Goal: Task Accomplishment & Management: Use online tool/utility

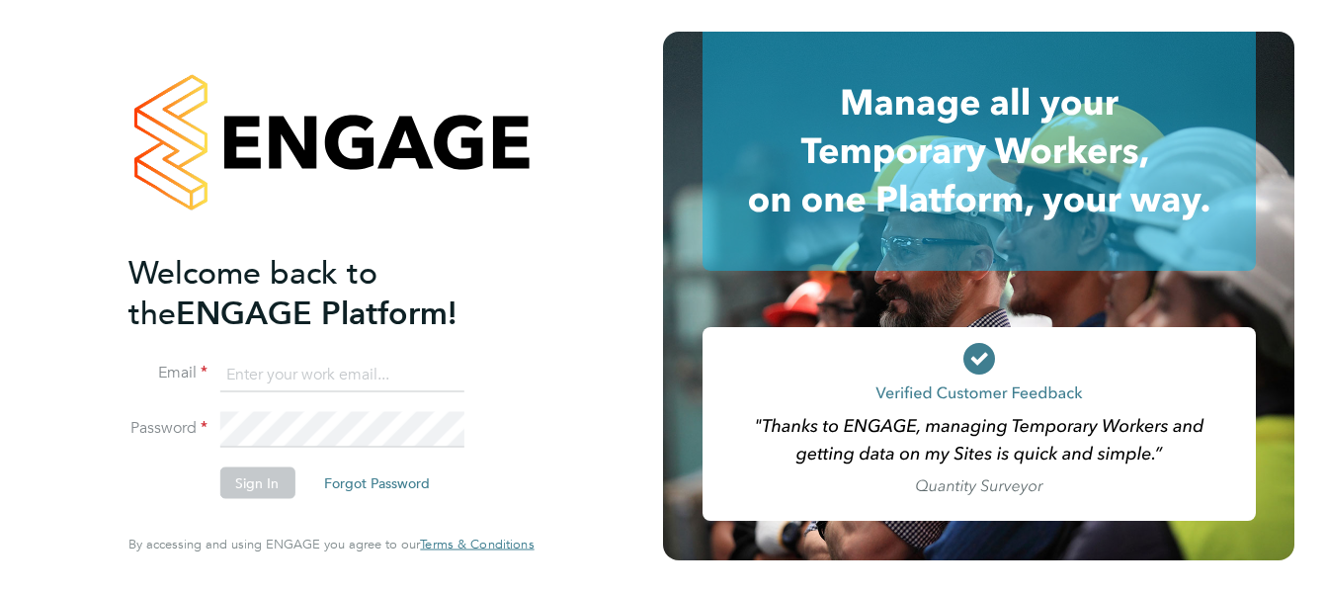
type input "[EMAIL_ADDRESS][DOMAIN_NAME]"
click at [248, 483] on button "Sign In" at bounding box center [256, 483] width 75 height 32
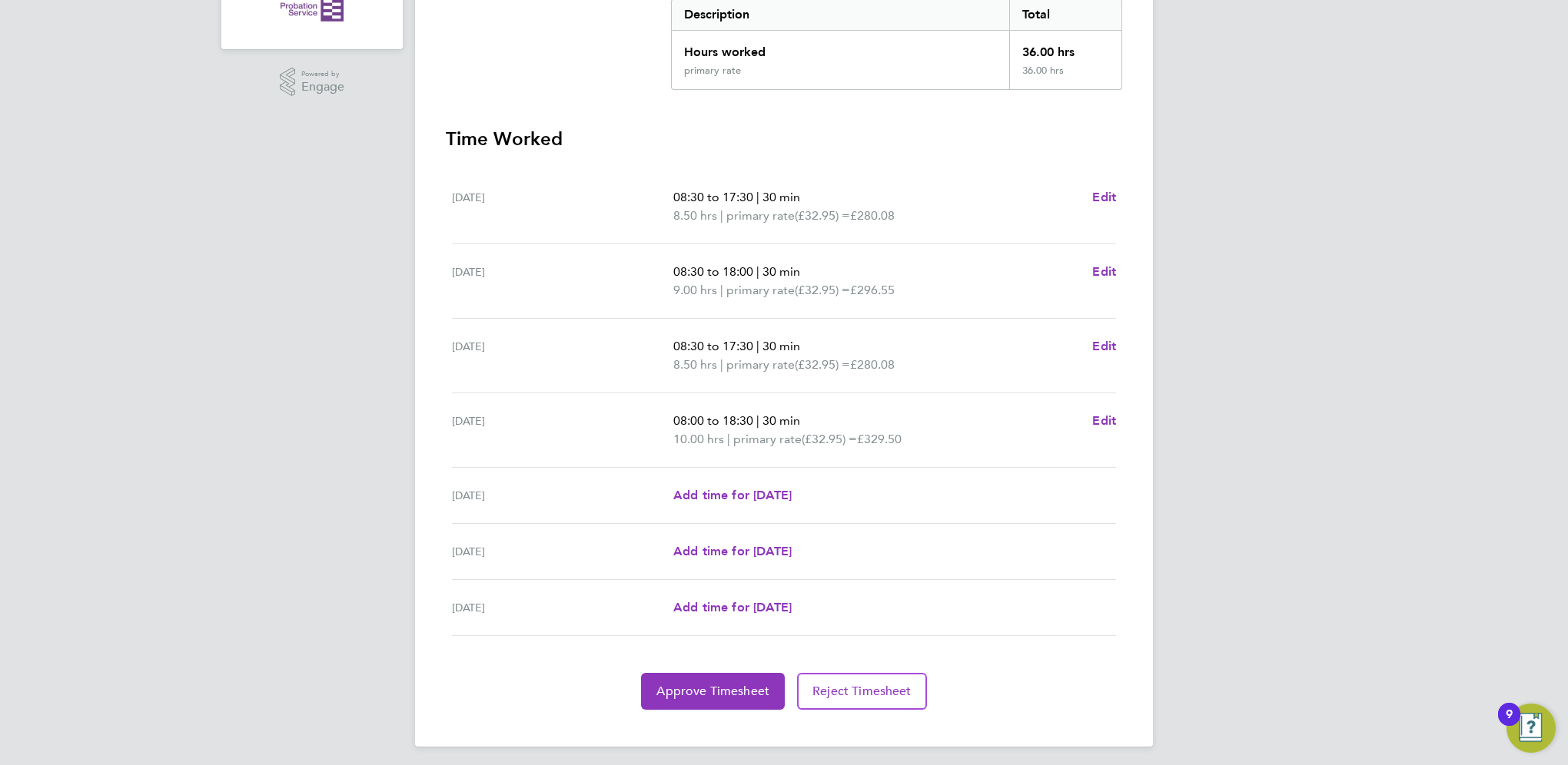
scroll to position [337, 0]
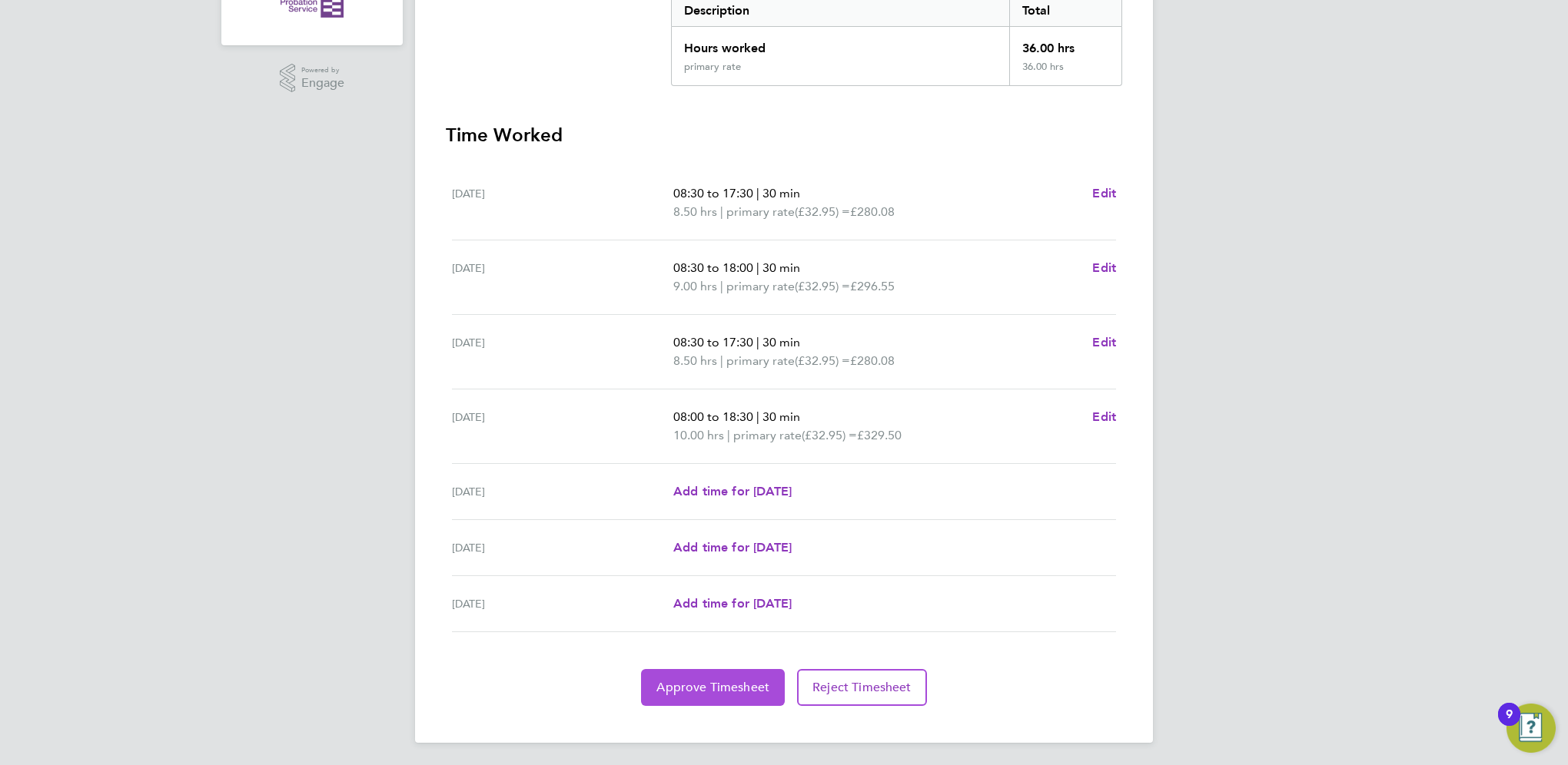
click at [670, 459] on span "Approve Timesheet" at bounding box center [712, 688] width 113 height 16
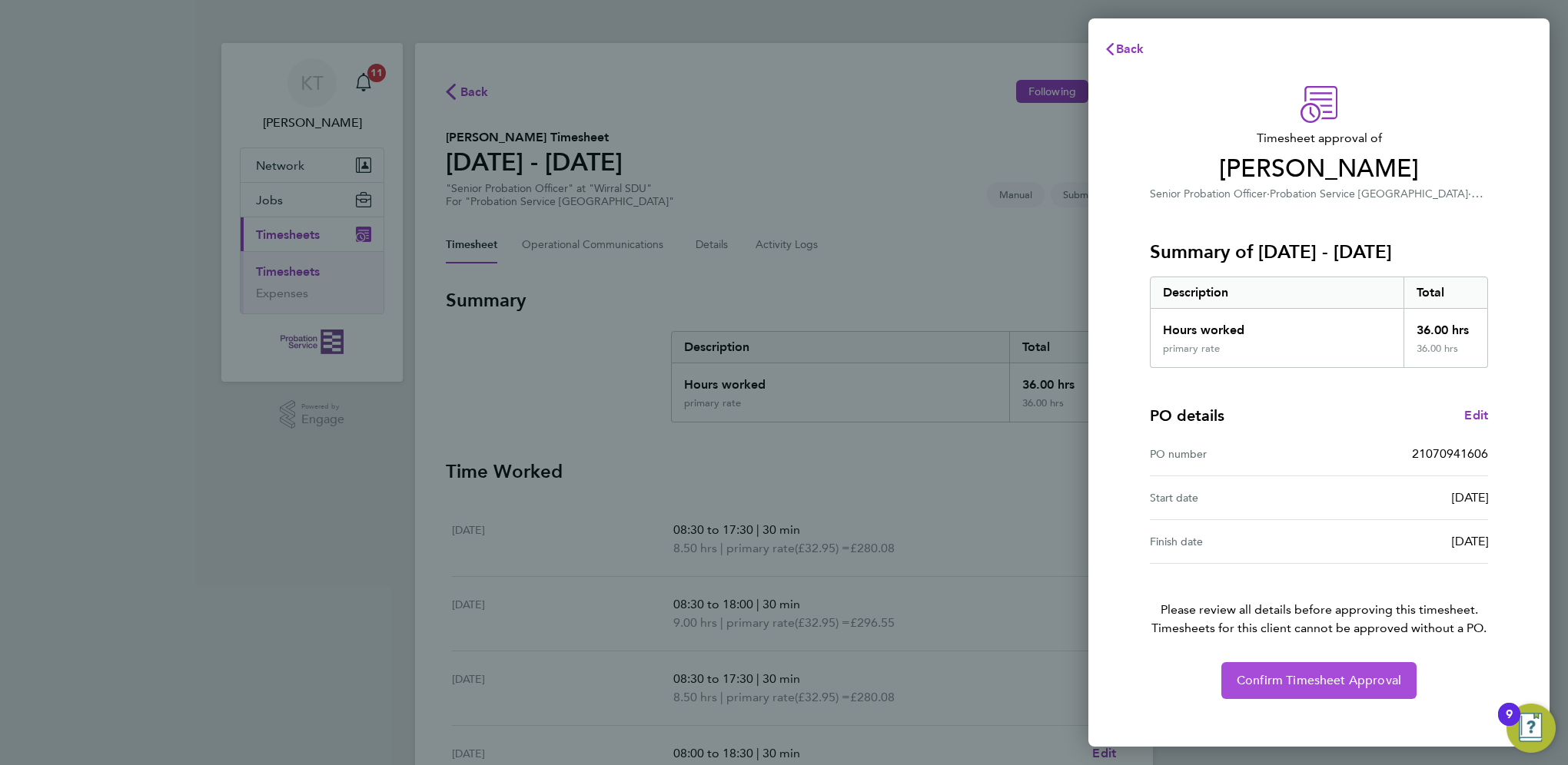
click at [1031, 459] on button "Confirm Timesheet Approval" at bounding box center [1318, 680] width 195 height 37
